Goal: Task Accomplishment & Management: Use online tool/utility

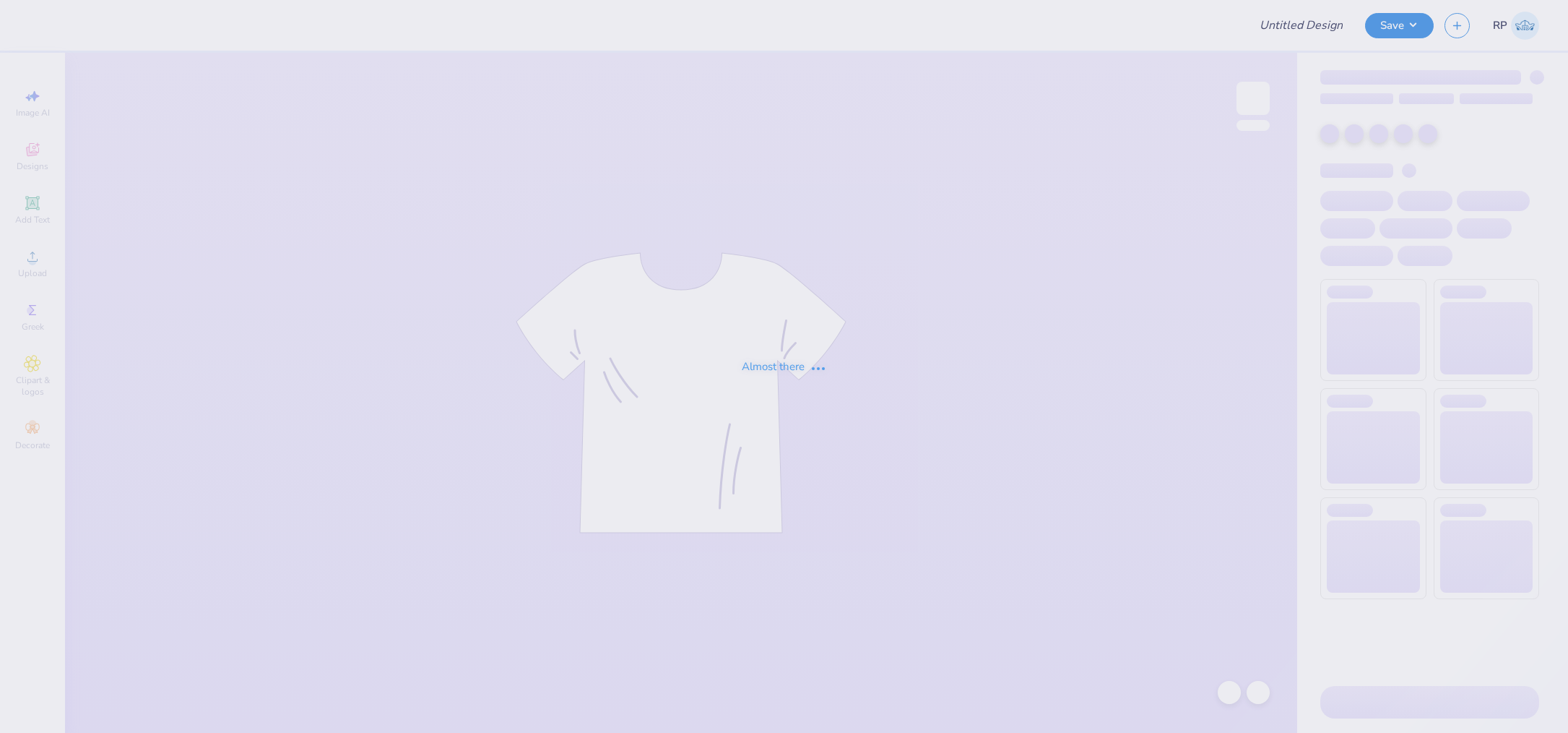
type input "[PERSON_NAME] : [PERSON_NAME][GEOGRAPHIC_DATA]"
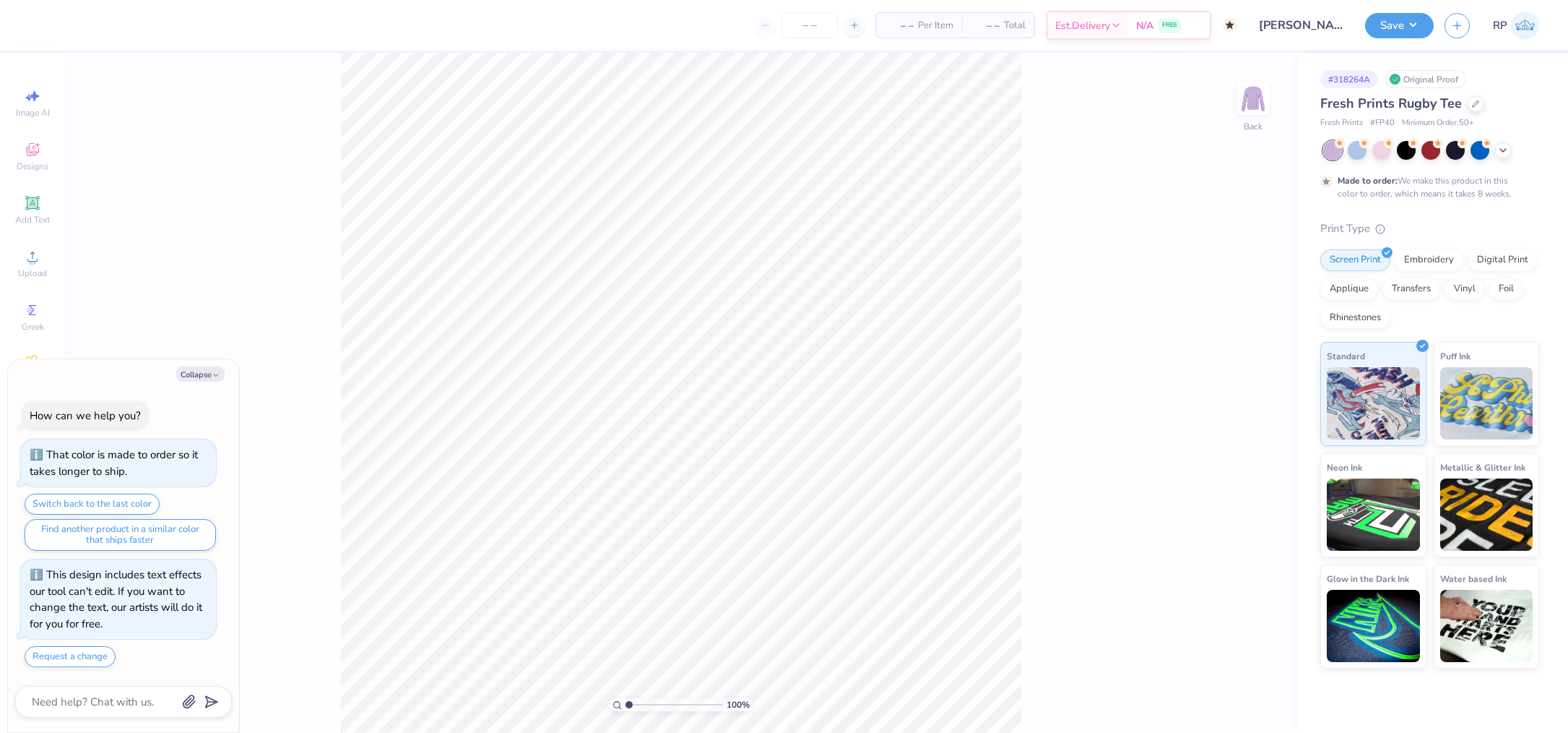
type textarea "x"
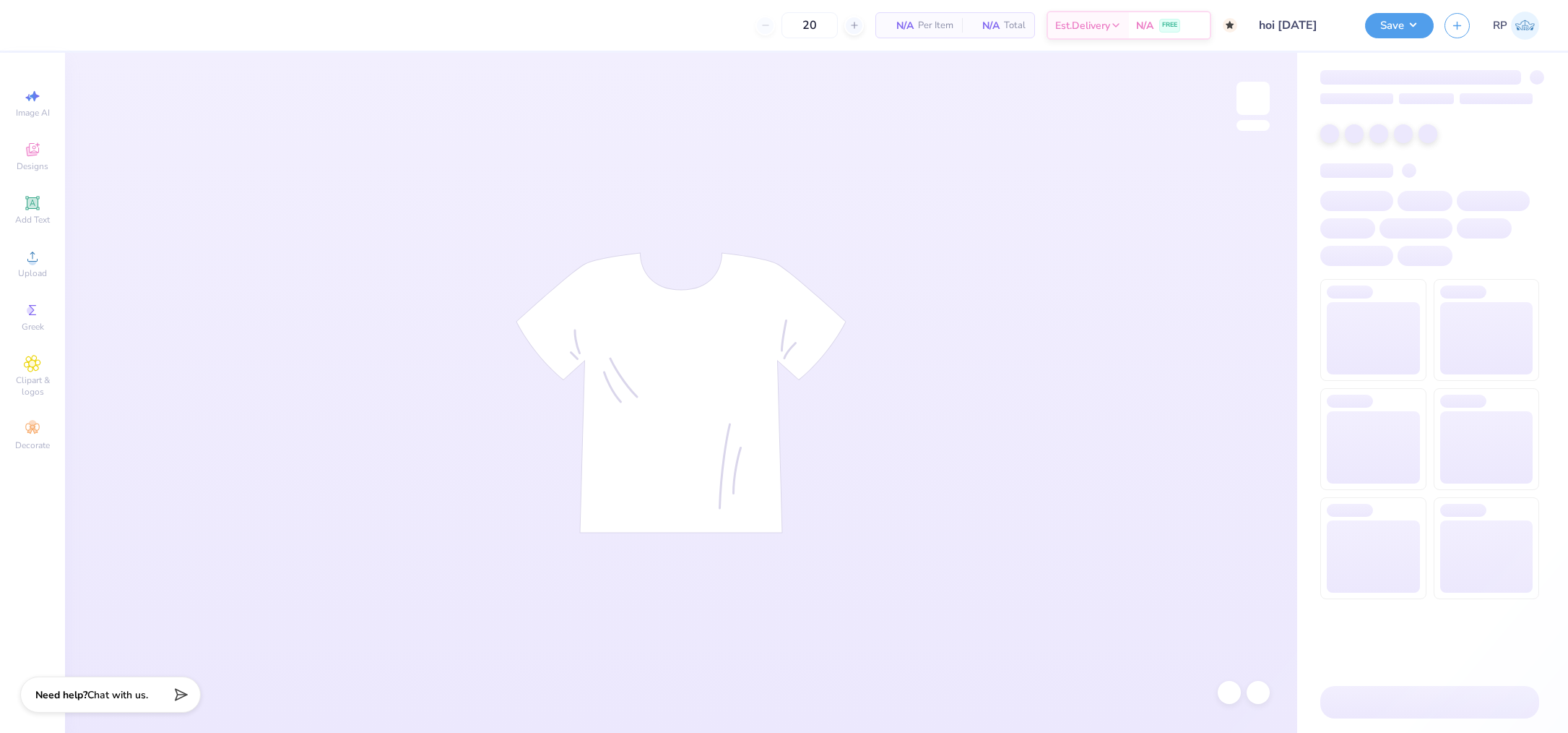
type input "50"
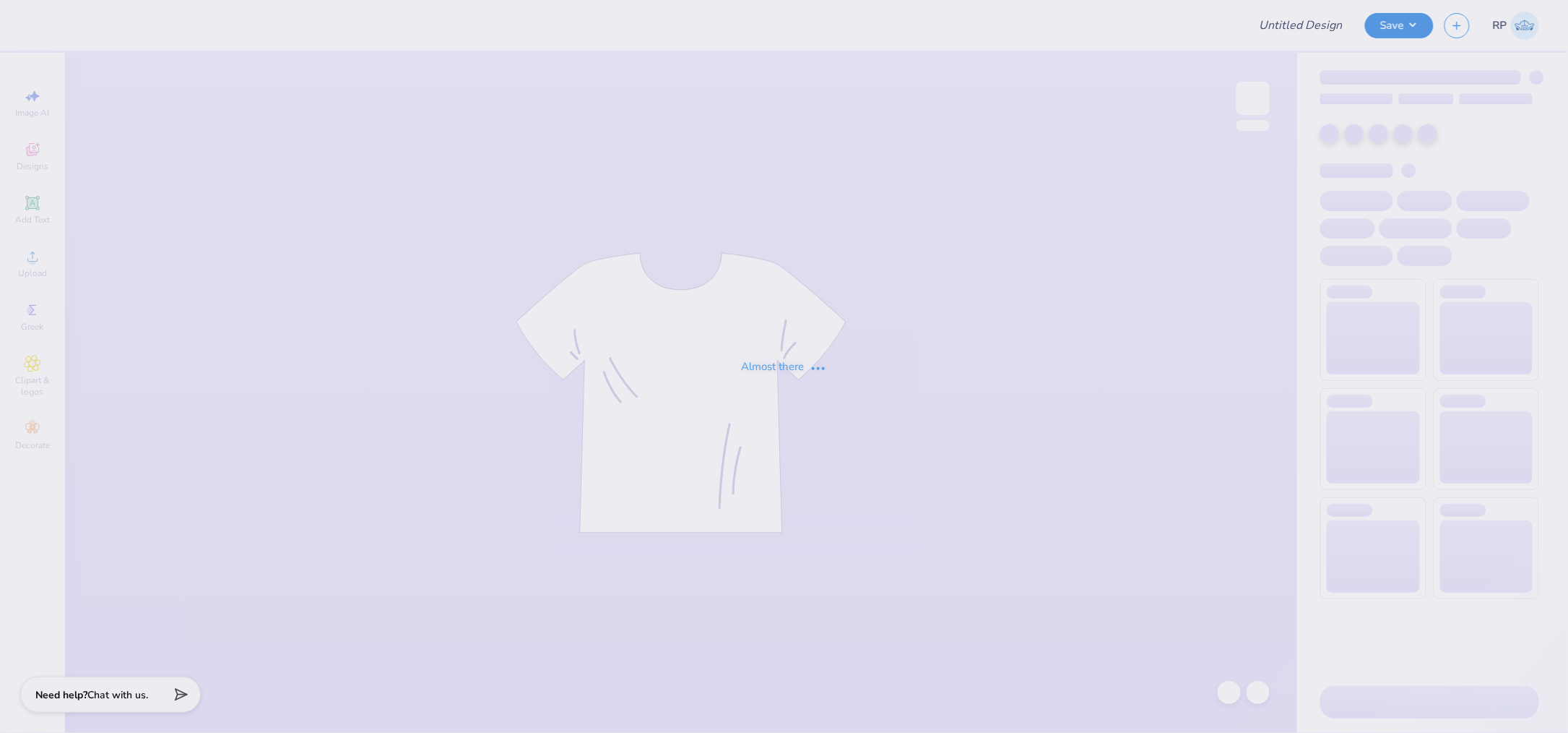
type input "hoi volunteer day"
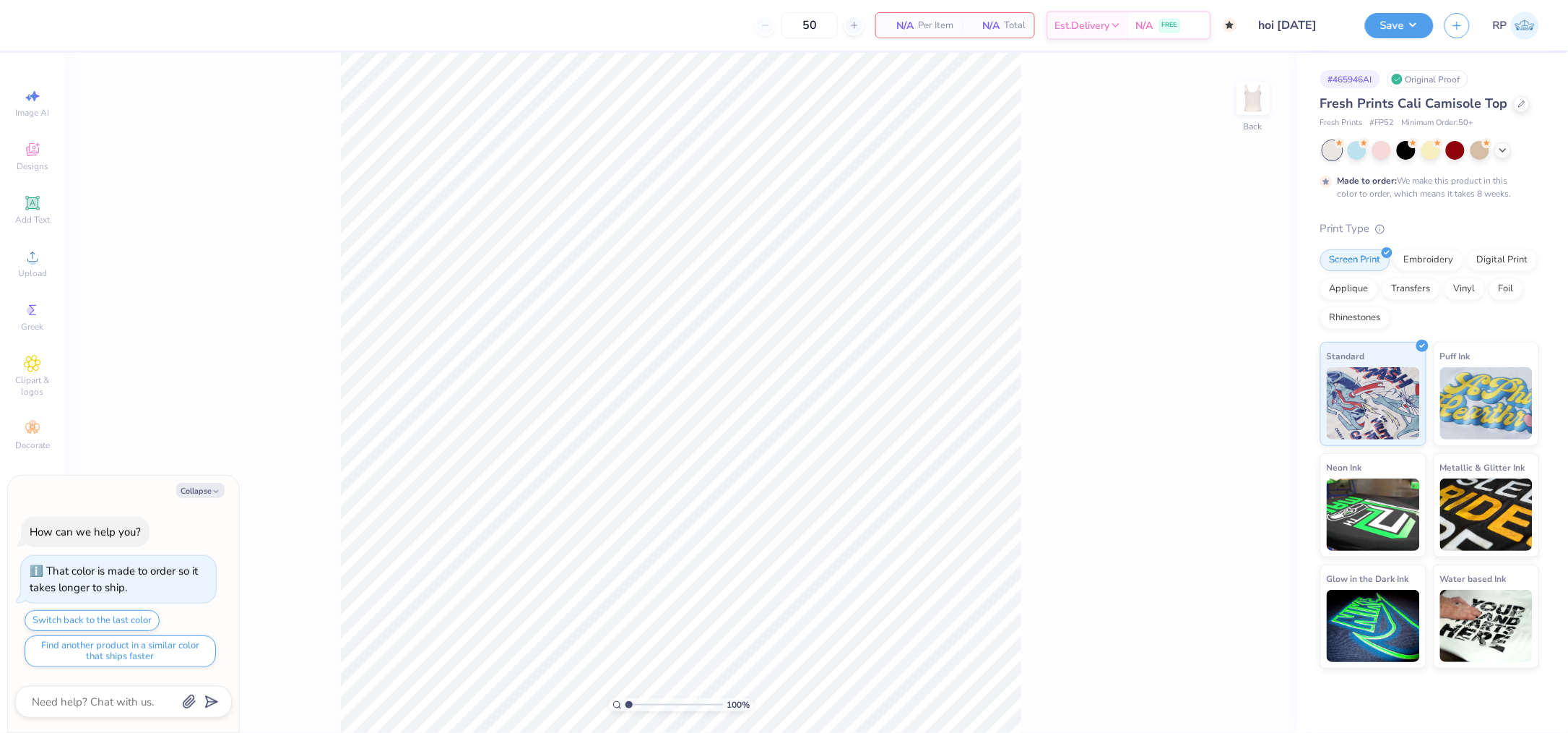
type textarea "x"
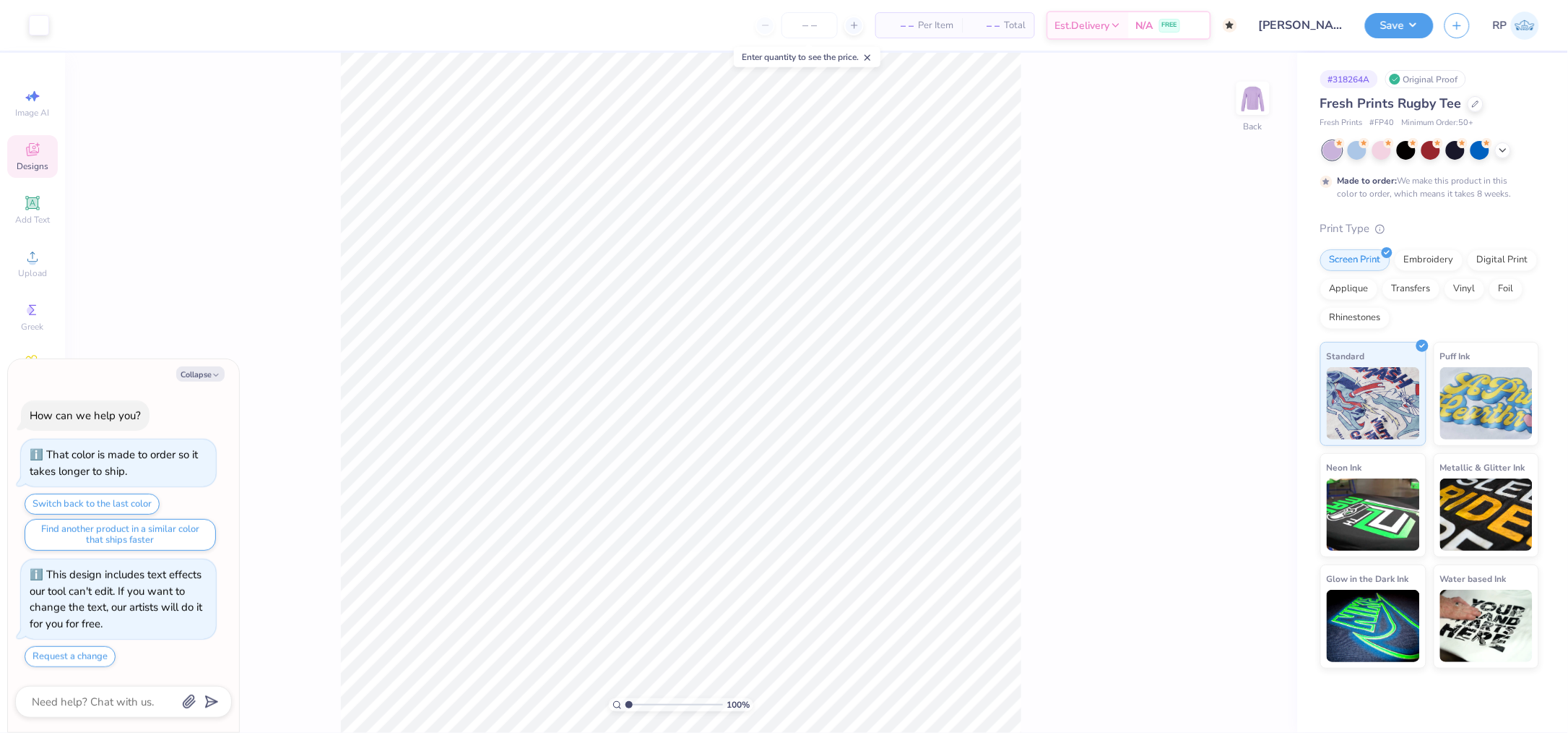
click at [30, 144] on icon at bounding box center [32, 149] width 18 height 18
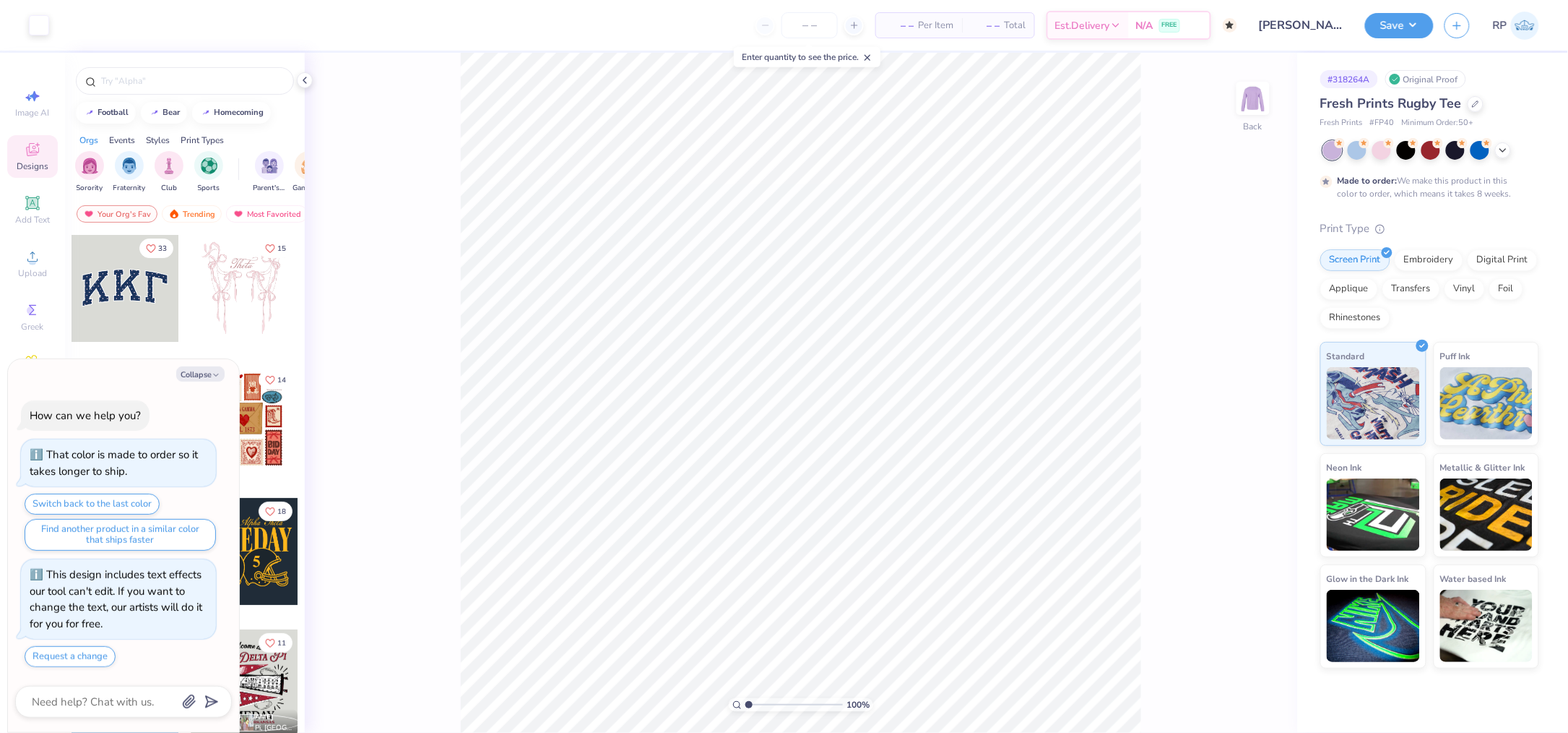
drag, startPoint x: 211, startPoint y: 377, endPoint x: 214, endPoint y: 320, distance: 57.1
click at [210, 377] on button "Collapse" at bounding box center [200, 374] width 48 height 15
type textarea "x"
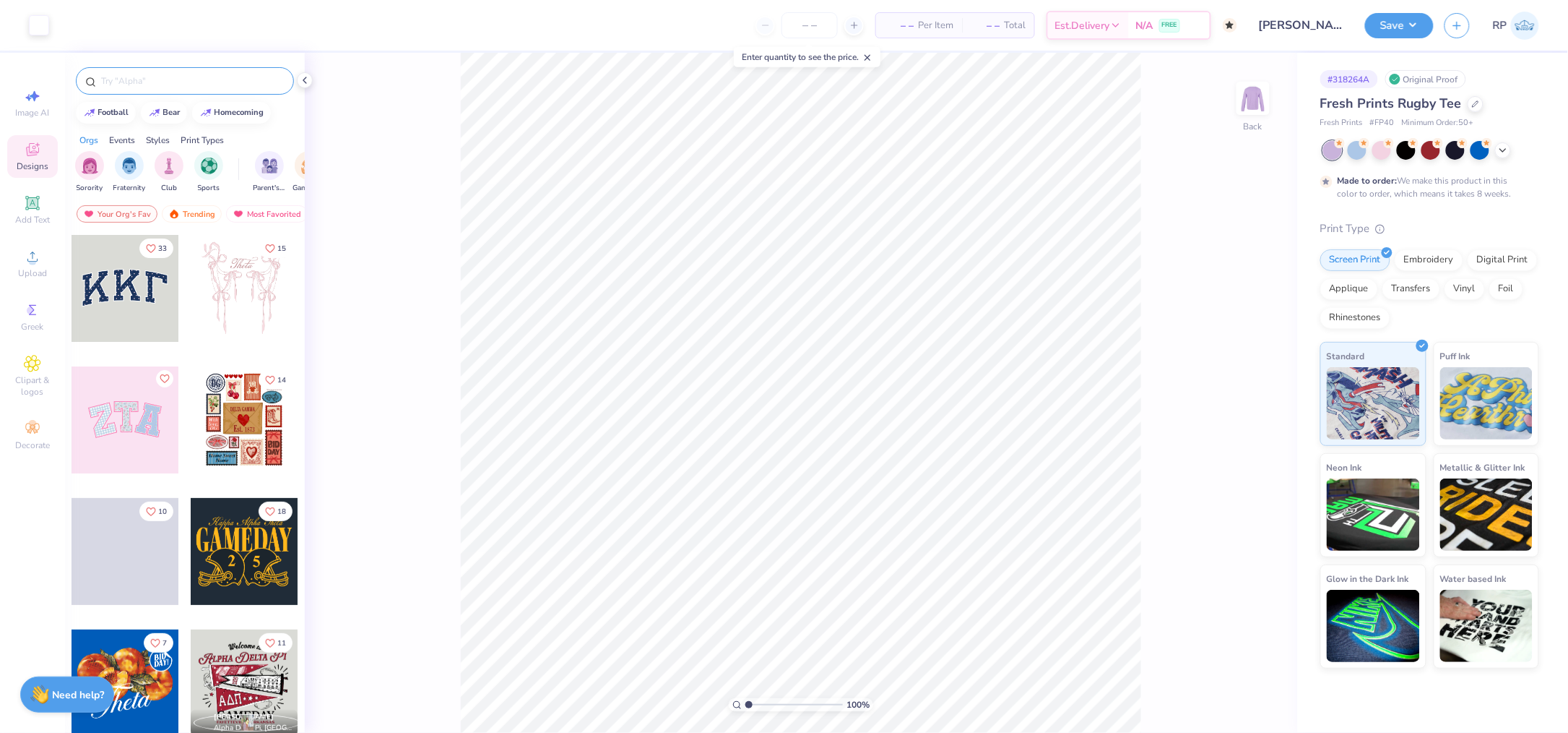
click at [225, 88] on div at bounding box center [185, 81] width 218 height 28
click at [234, 83] on input "text" at bounding box center [192, 81] width 185 height 15
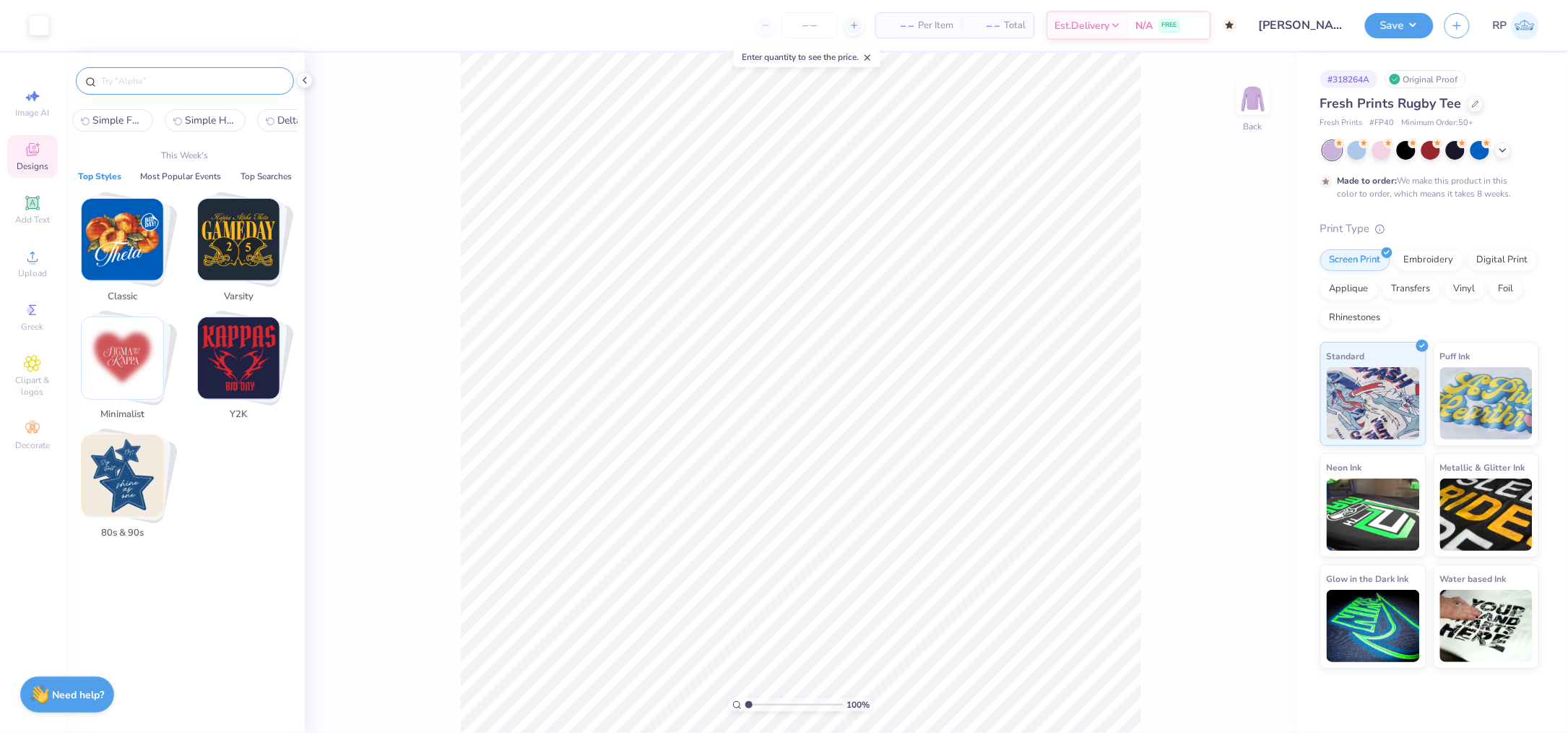
paste input "Vegas Poker Chips With Lucky Dice And Playing Cards In Red Semi Formal Hoodie"
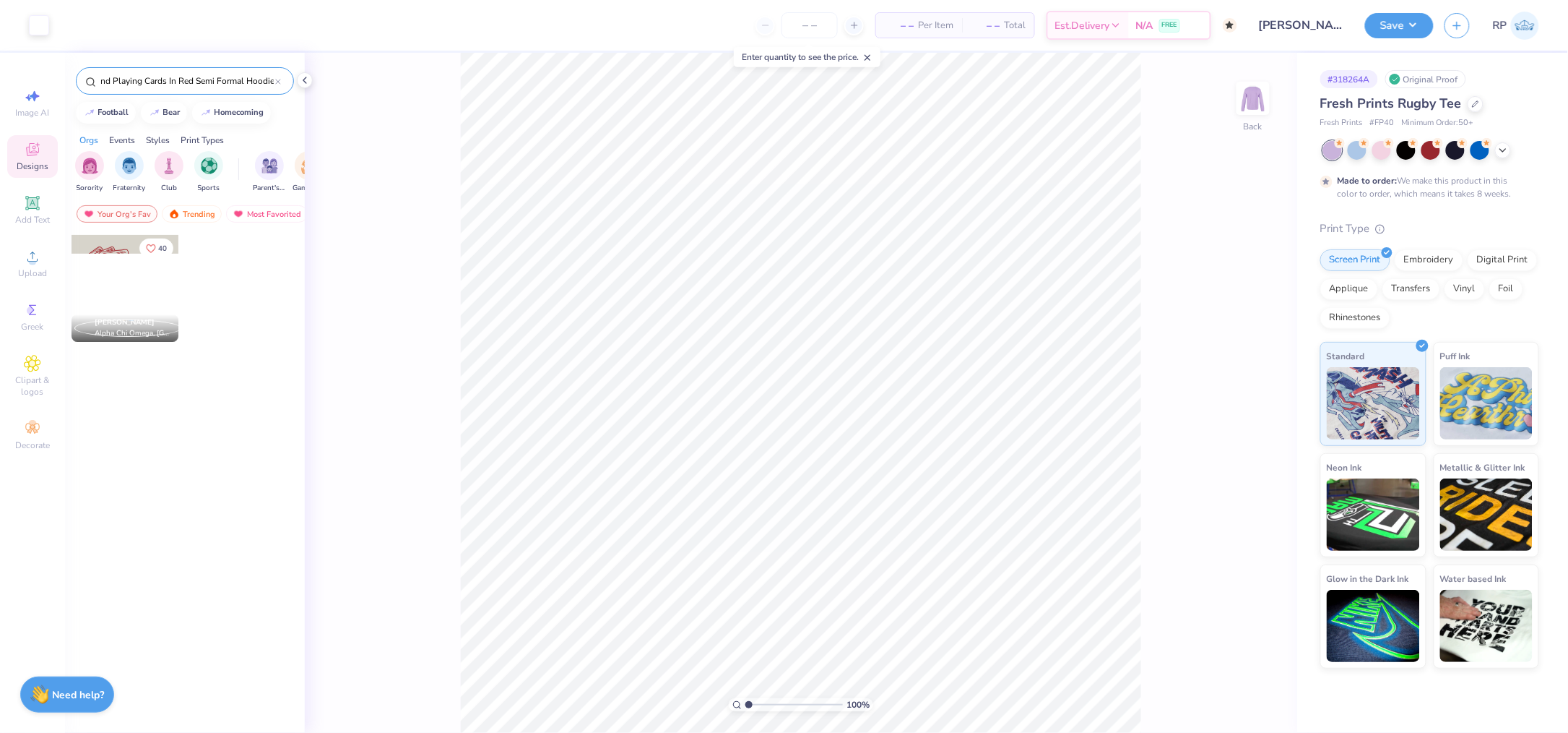
type input "Vegas Poker Chips With Lucky Dice And Playing Cards In Red Semi Formal Hoodie"
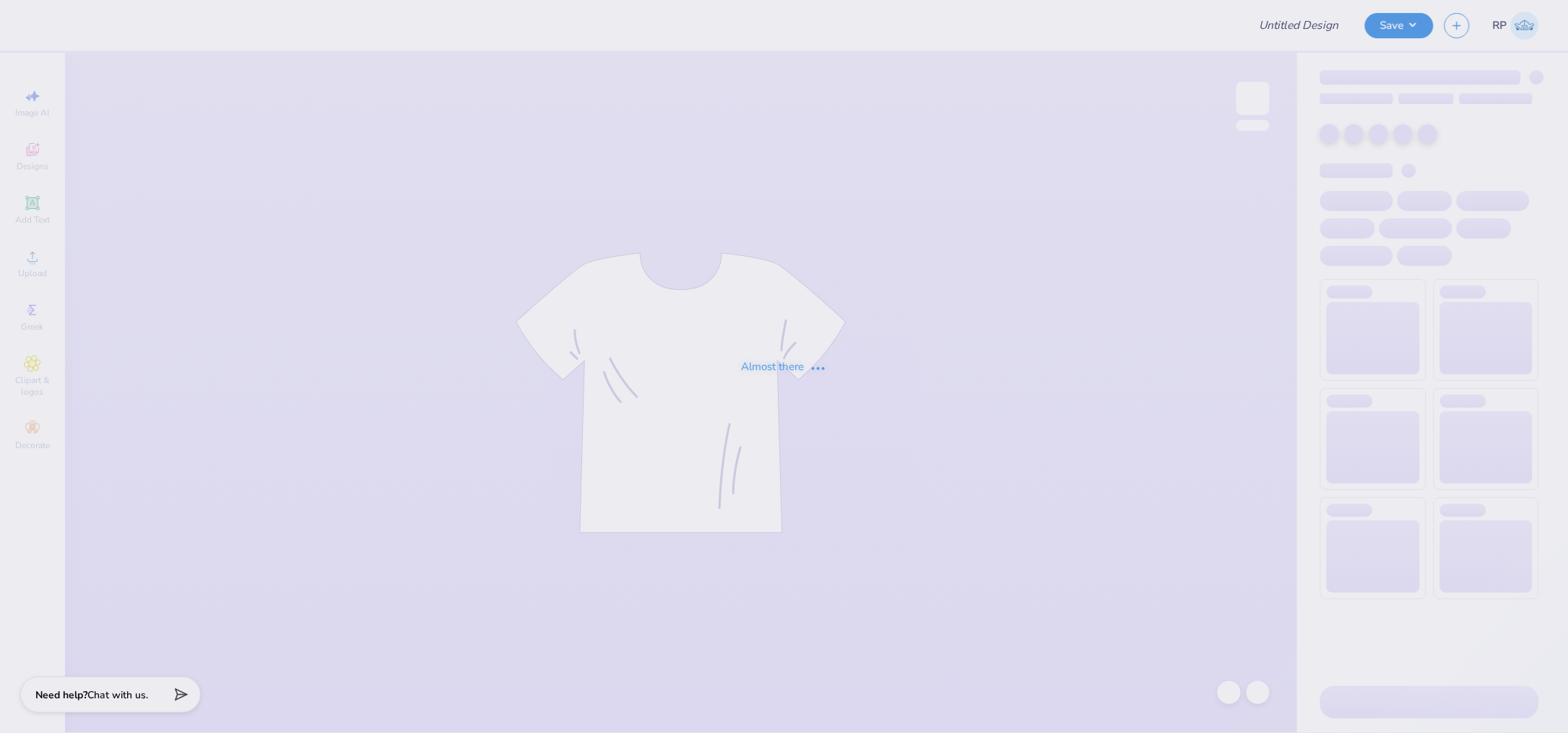
type input "Eliza Wortz : Butler University"
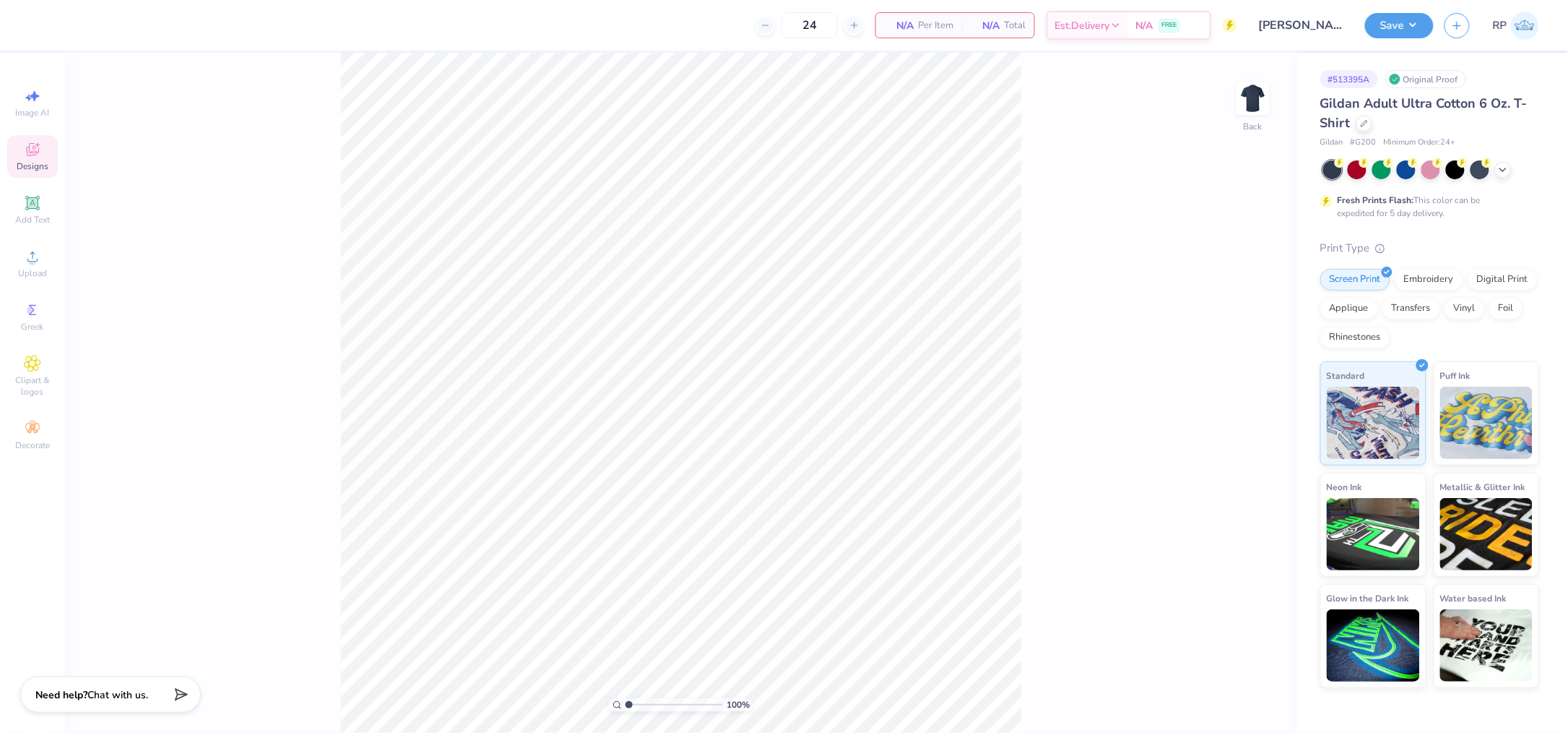
click at [35, 156] on icon at bounding box center [32, 149] width 18 height 18
click at [177, 78] on input "text" at bounding box center [192, 81] width 185 height 15
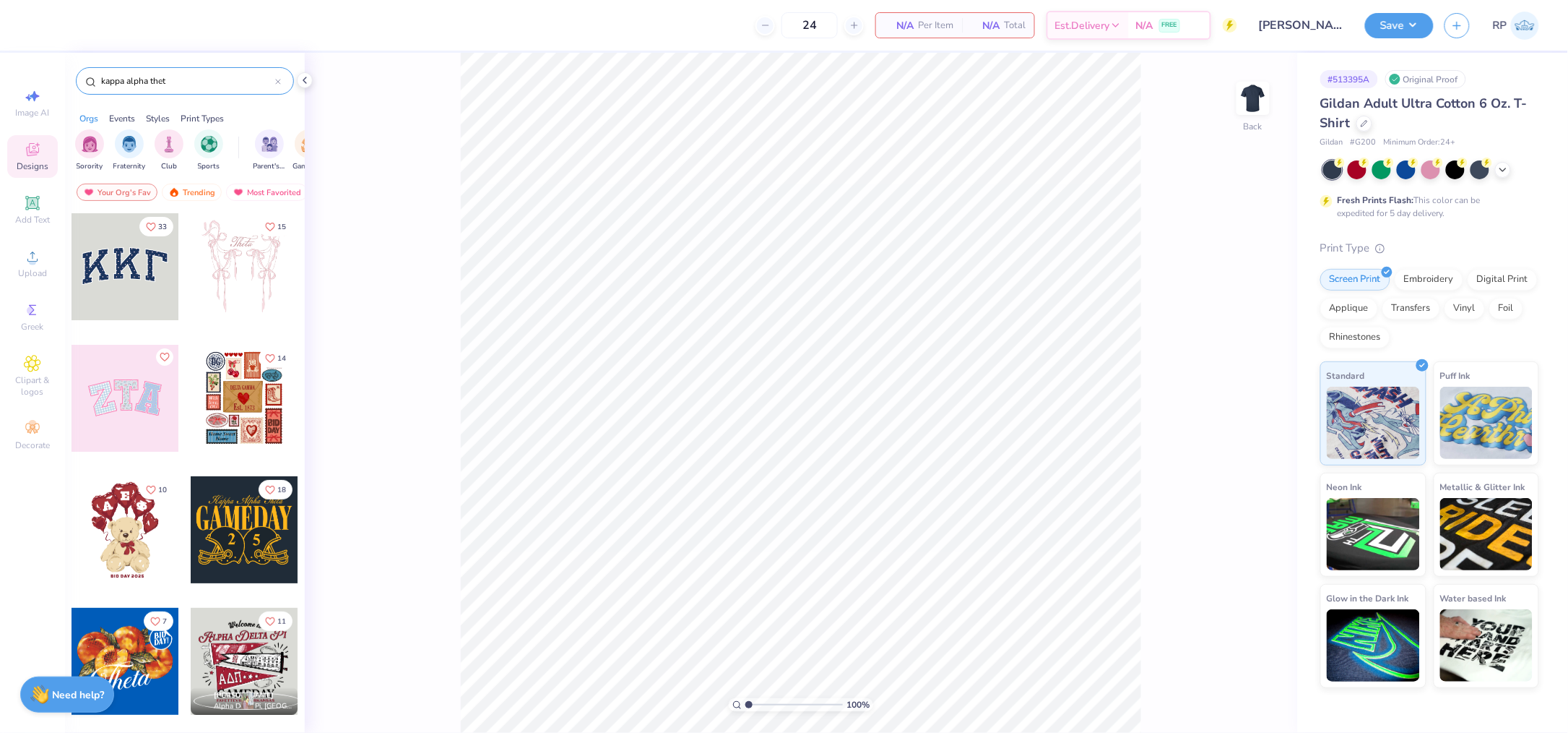
type input "kappa alpha theta"
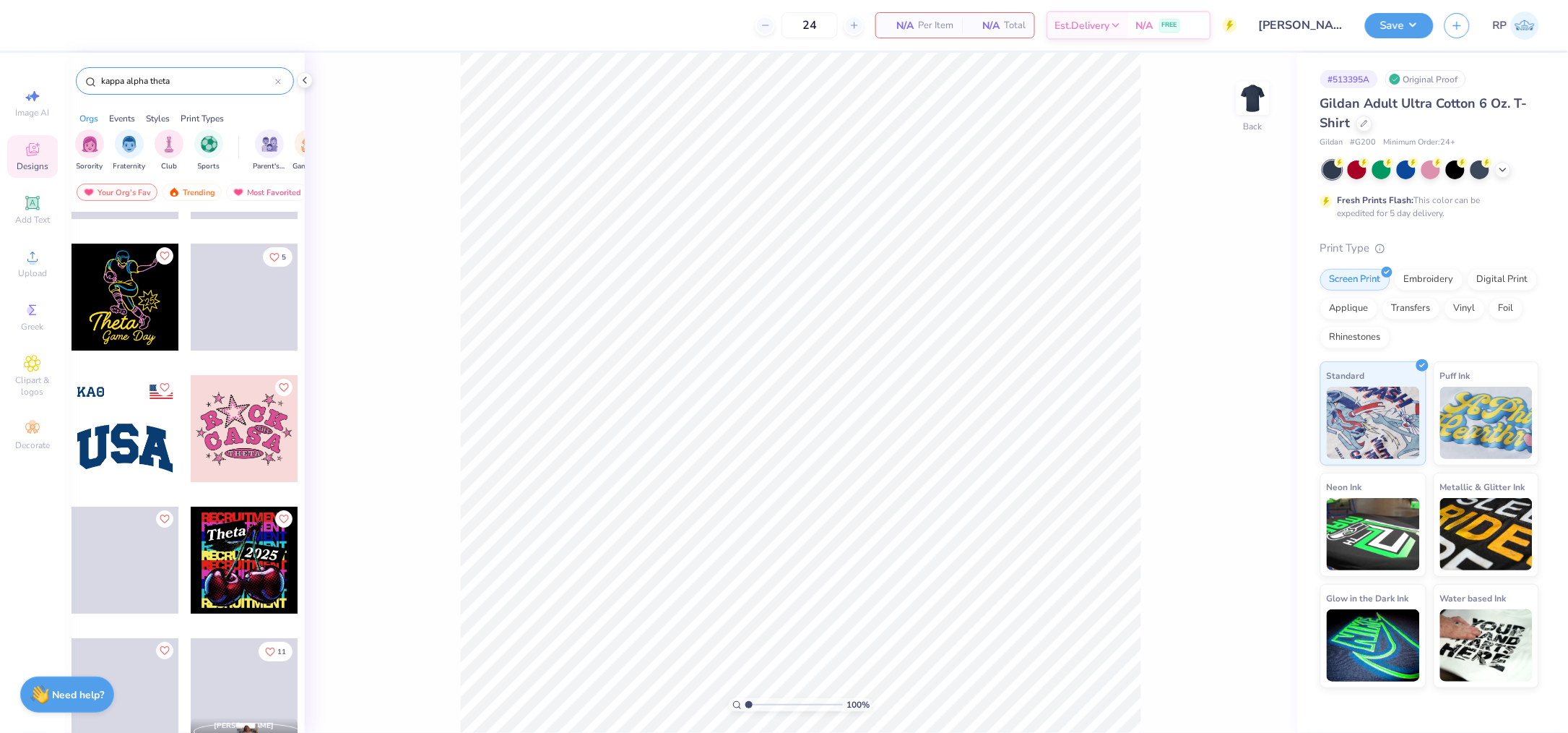
scroll to position [3940, 0]
